Goal: Task Accomplishment & Management: Manage account settings

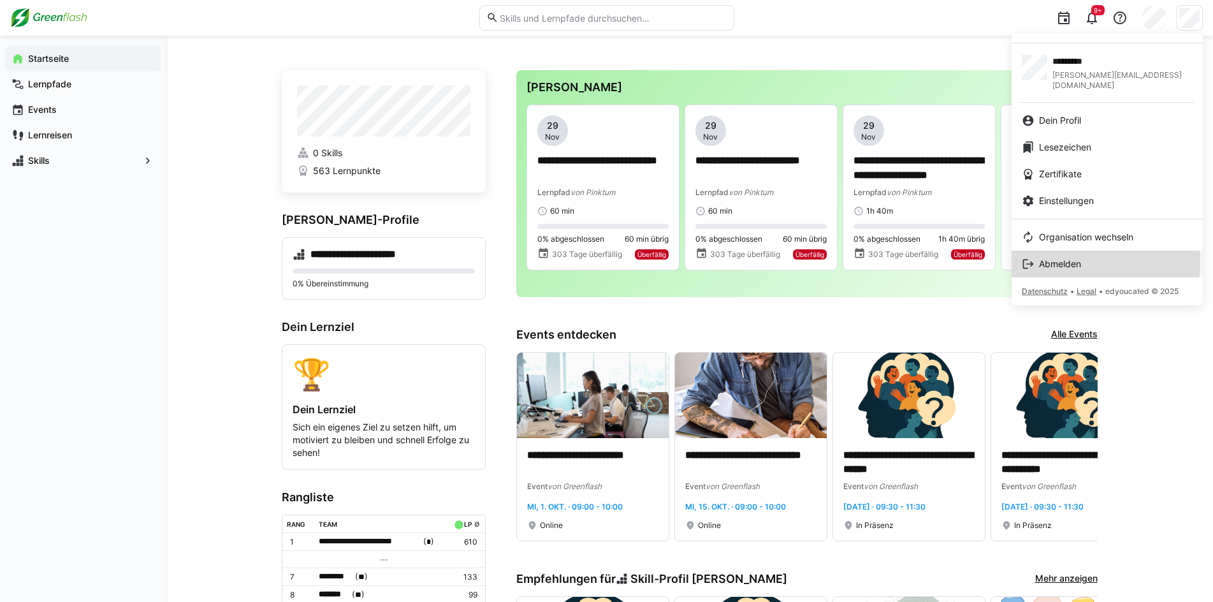
click at [1065, 258] on span "Abmelden" at bounding box center [1060, 264] width 42 height 13
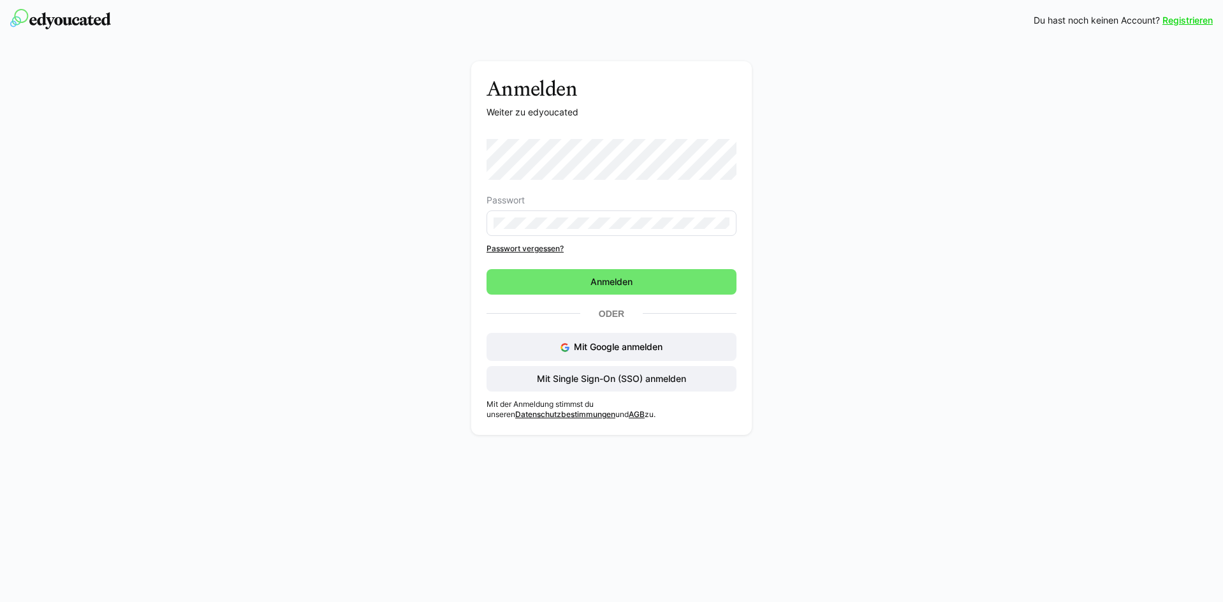
drag, startPoint x: 803, startPoint y: 227, endPoint x: 808, endPoint y: 232, distance: 7.2
click at [808, 232] on div "Anmelden Weiter zu edyoucated Passwort Passwort vergessen? Anmelden Oder Mit Go…" at bounding box center [611, 251] width 719 height 380
click at [574, 380] on span "Mit Single Sign-On (SSO) anmelden" at bounding box center [611, 378] width 153 height 13
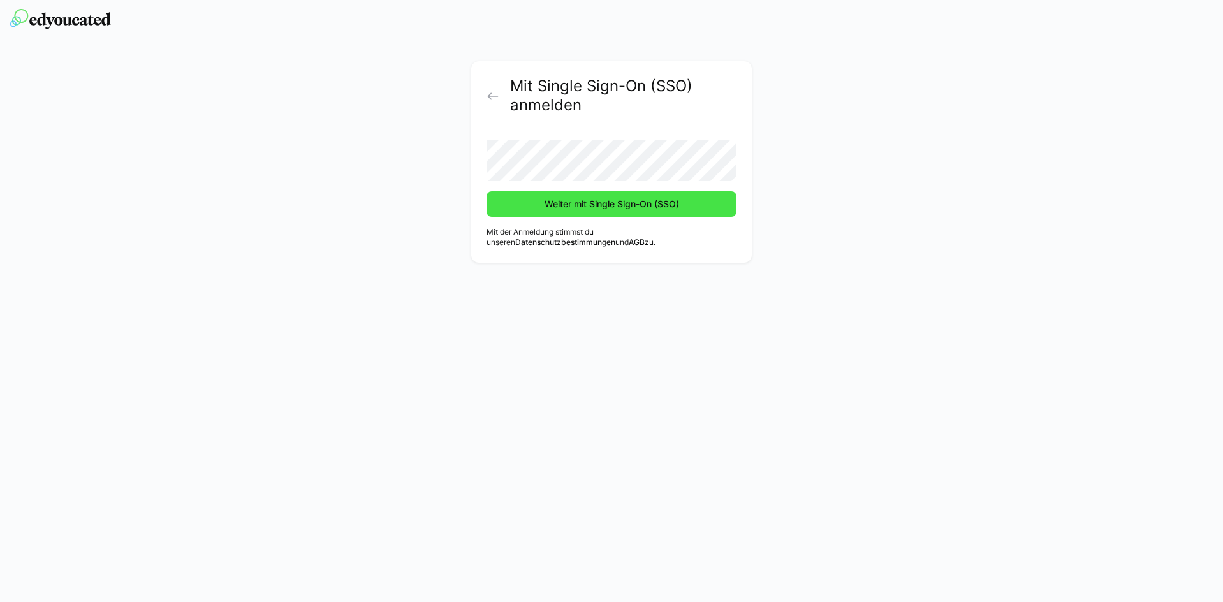
click at [566, 203] on span "Weiter mit Single Sign-On (SSO)" at bounding box center [612, 204] width 138 height 13
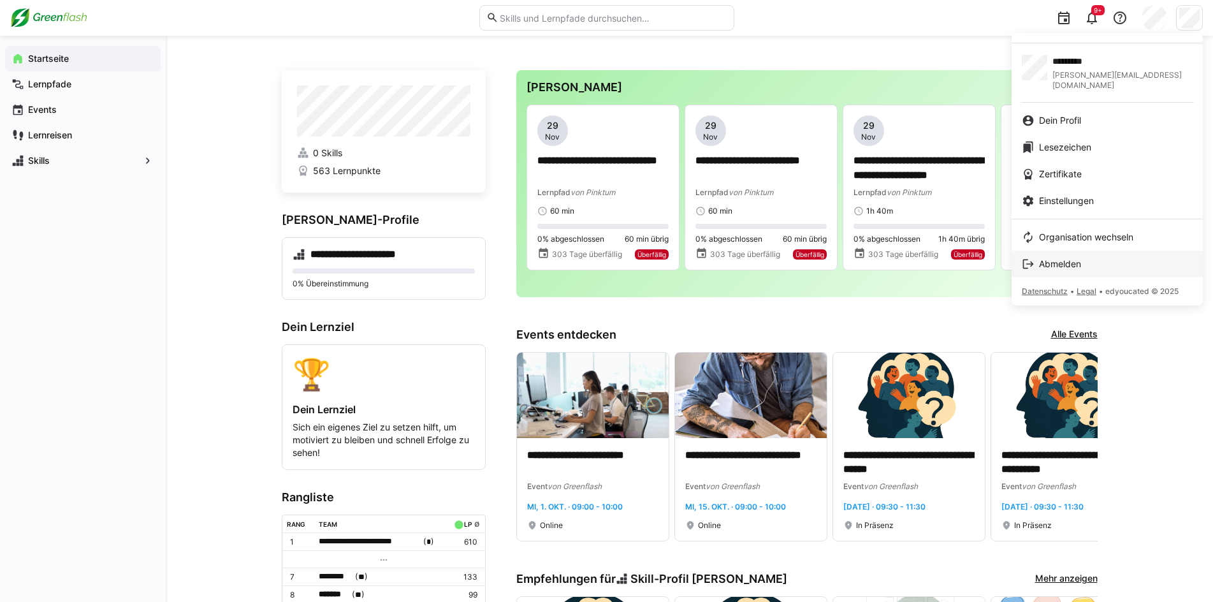
click at [1085, 258] on div "Abmelden" at bounding box center [1107, 264] width 171 height 13
